Goal: Find specific page/section: Find specific page/section

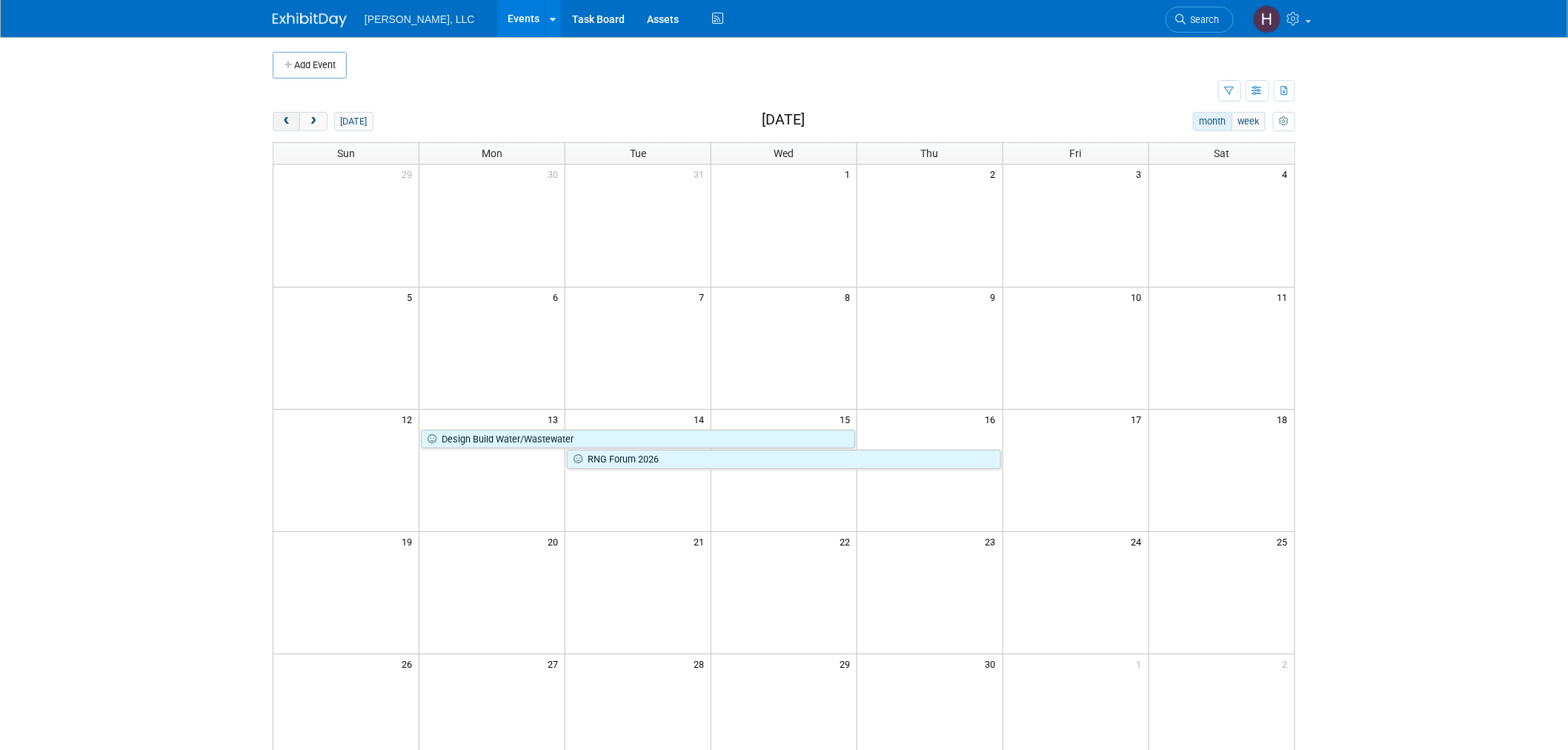
click at [283, 123] on span "prev" at bounding box center [286, 122] width 11 height 10
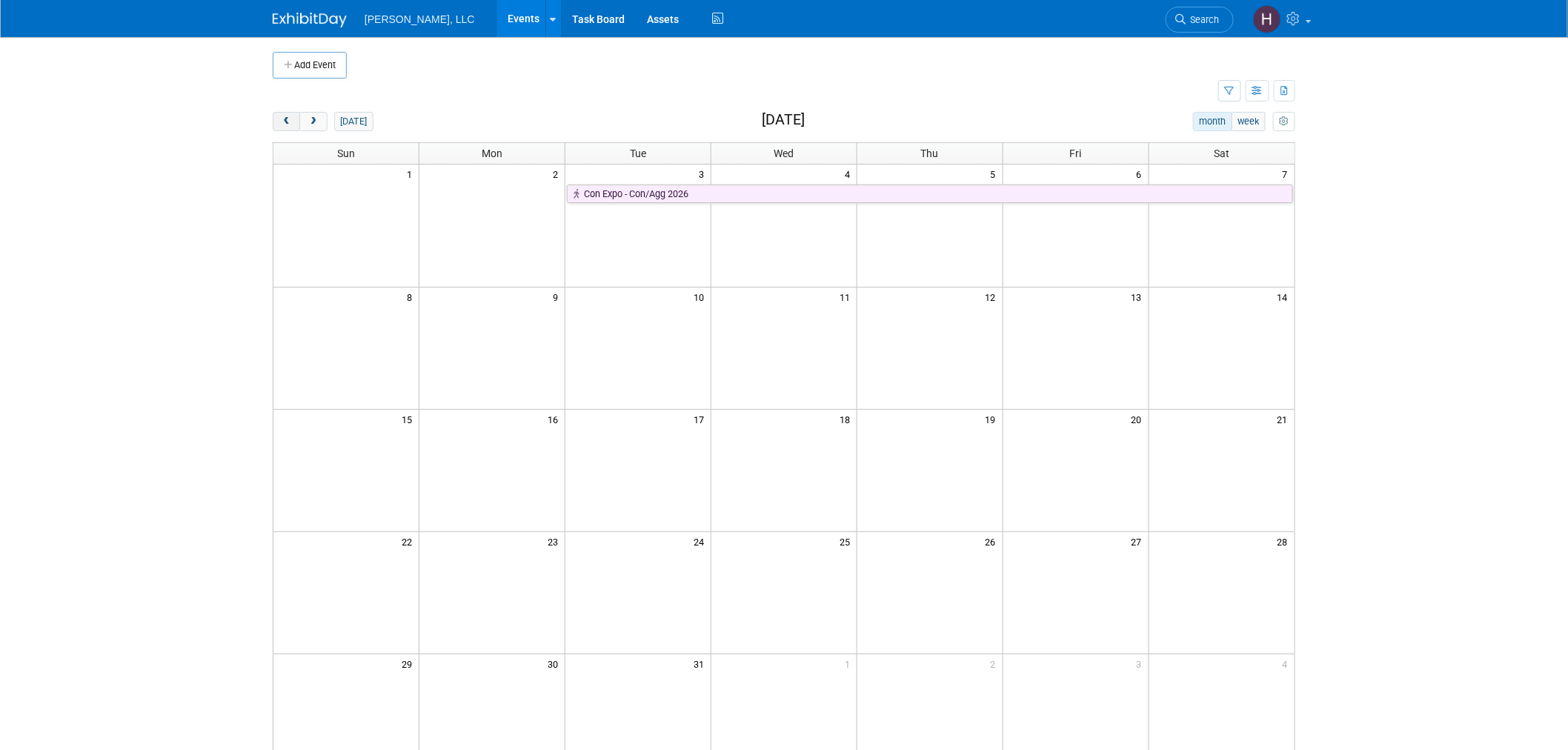
click at [283, 123] on span "prev" at bounding box center [286, 122] width 11 height 10
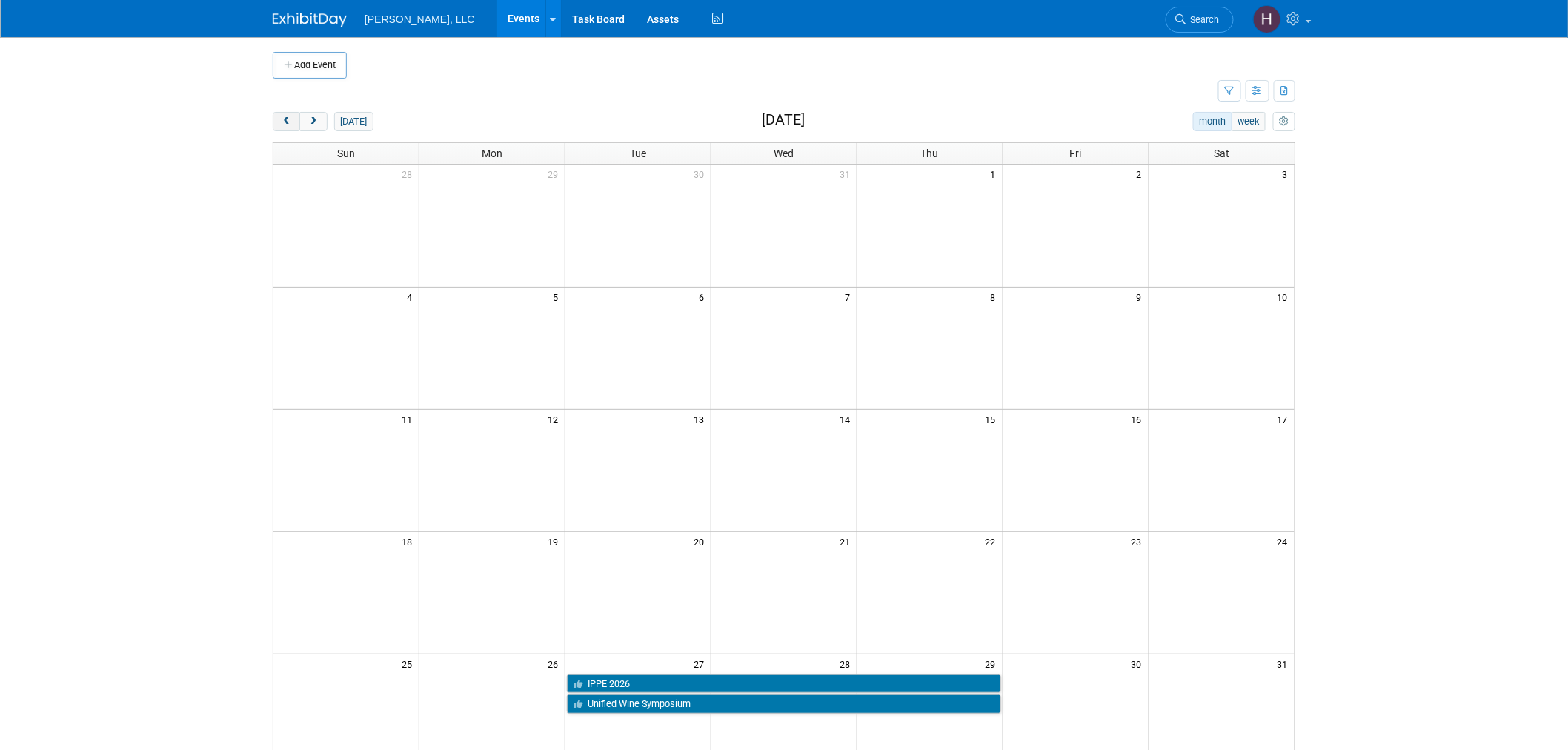
click at [283, 123] on span "prev" at bounding box center [286, 122] width 11 height 10
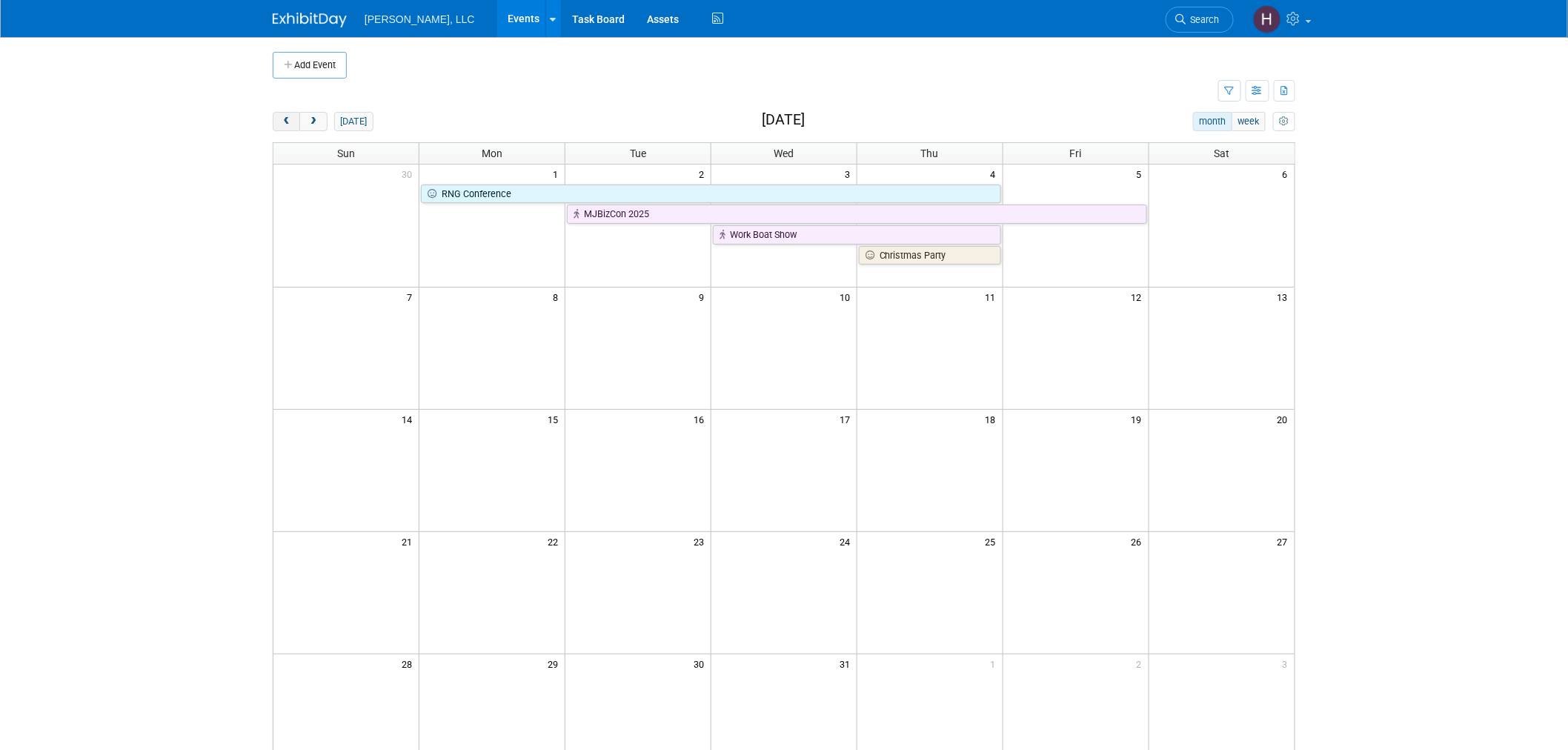
click at [278, 122] on button "prev" at bounding box center [286, 121] width 28 height 19
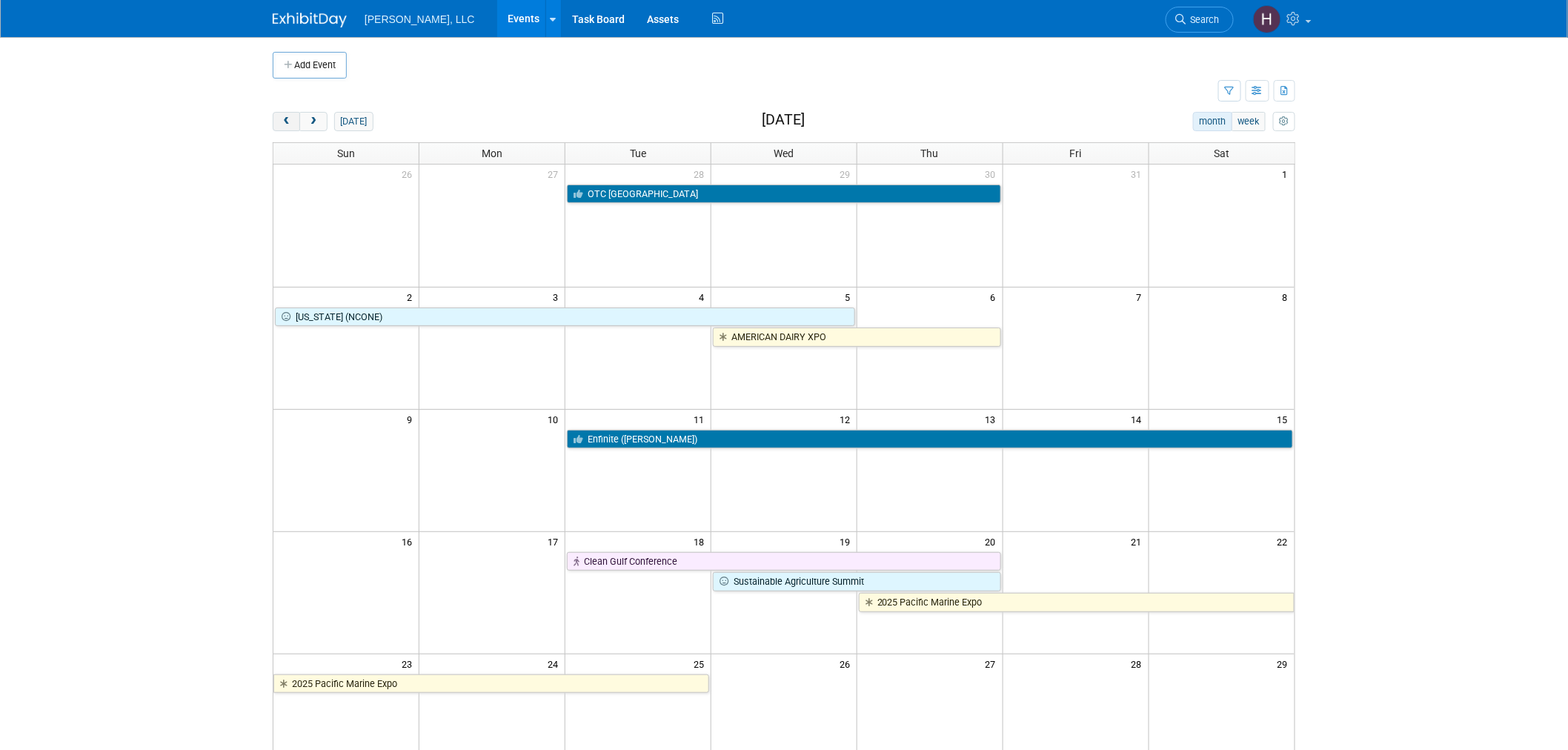
click at [284, 122] on span "prev" at bounding box center [286, 122] width 11 height 10
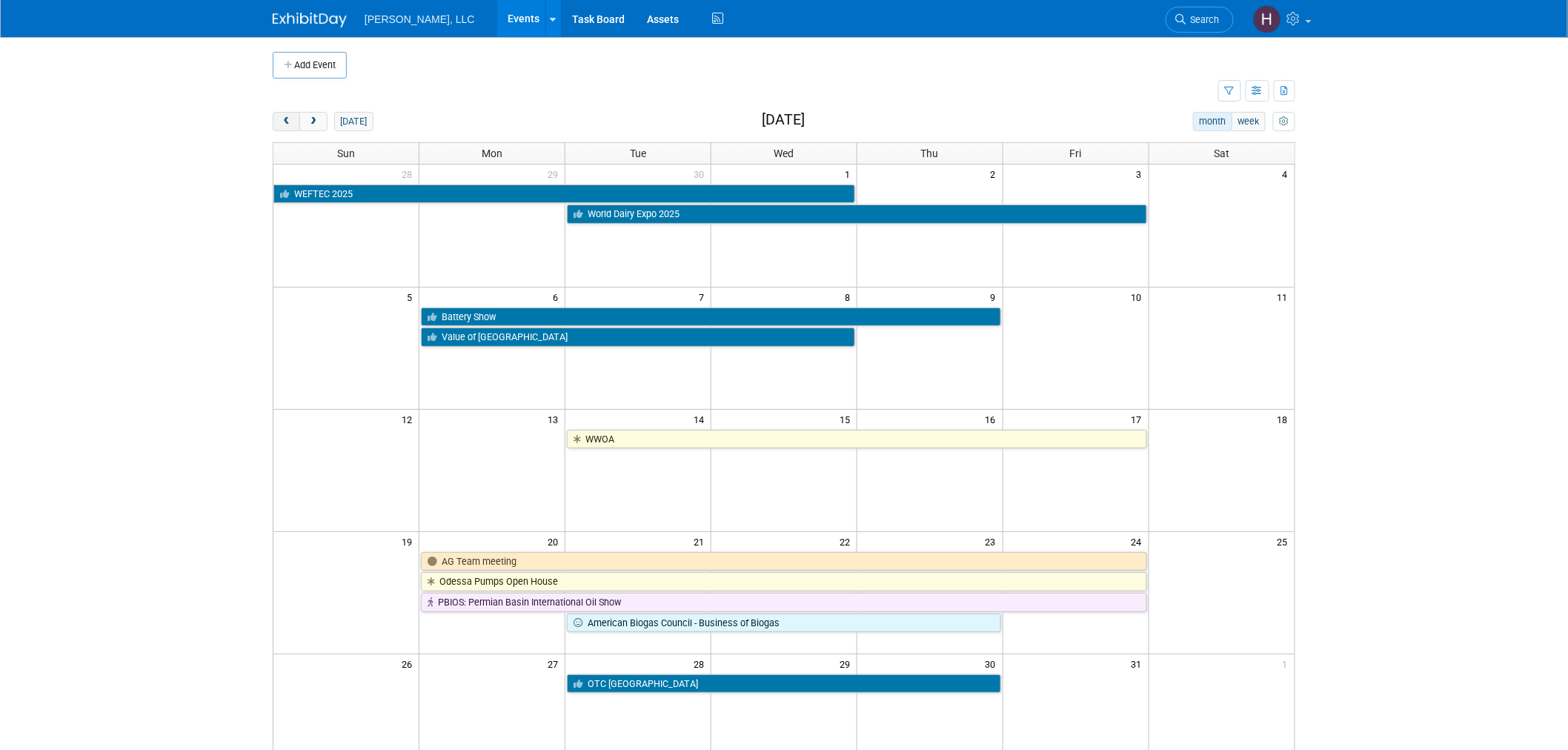
click at [284, 122] on span "prev" at bounding box center [286, 122] width 11 height 10
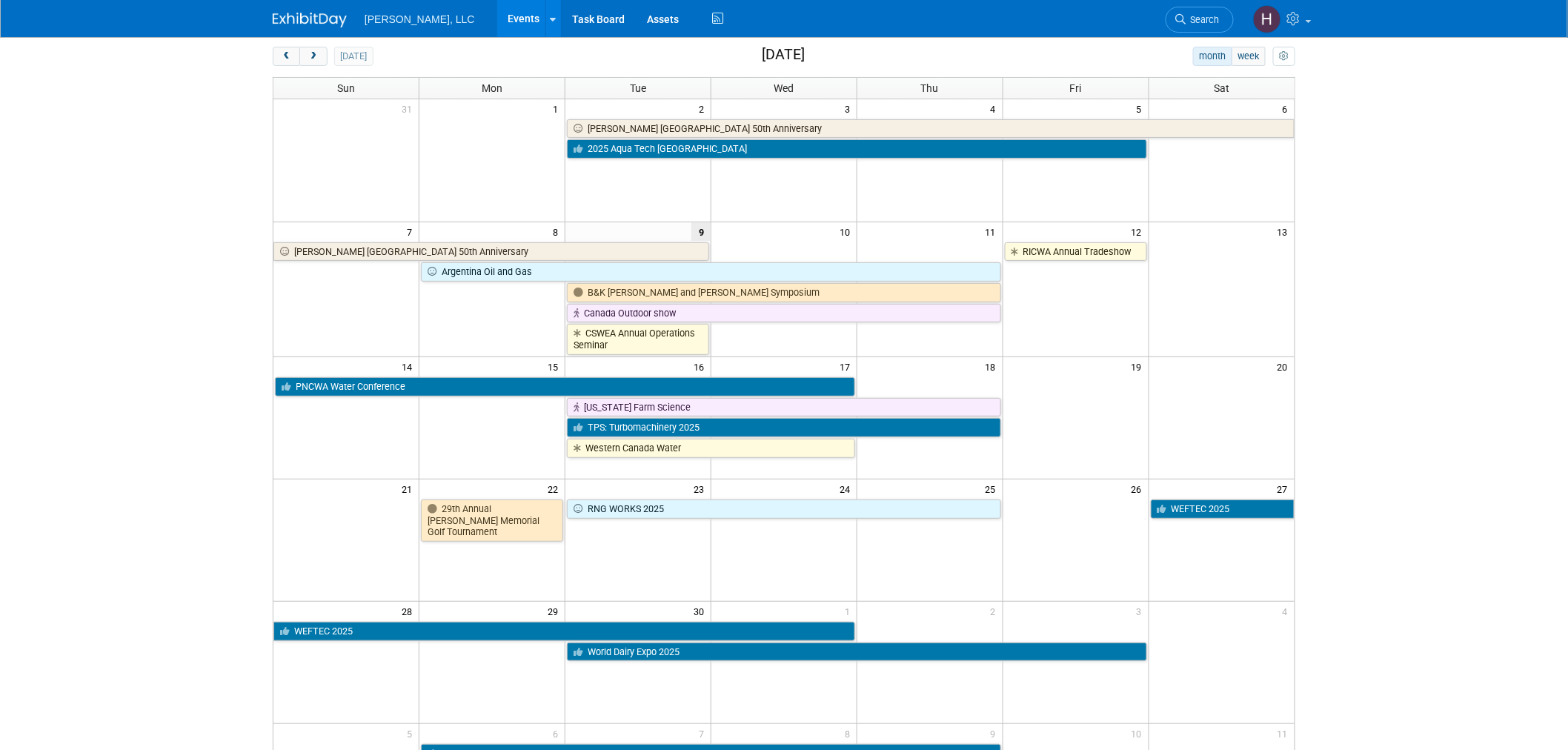
scroll to position [70, 0]
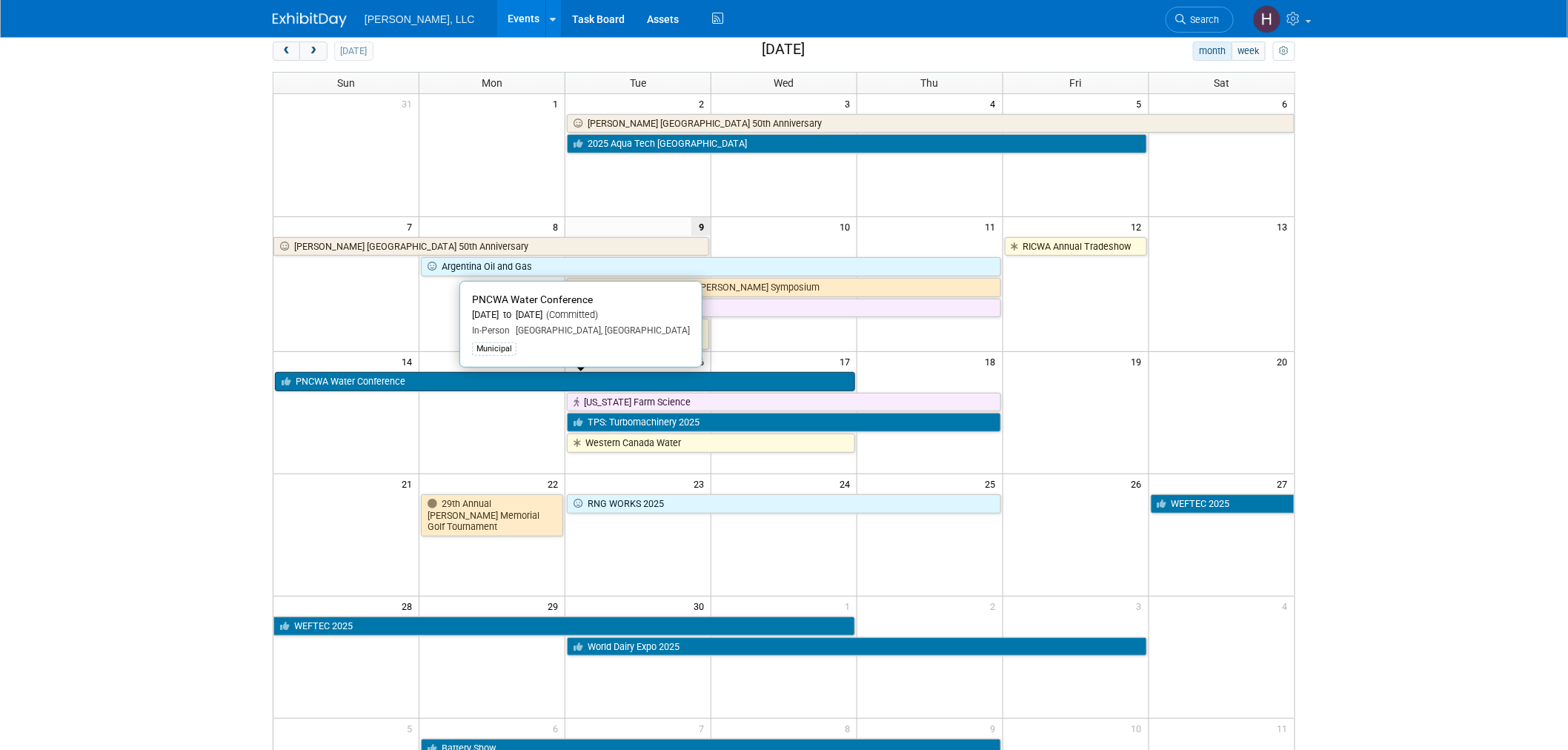
click at [395, 384] on link "PNCWA Water Conference" at bounding box center [565, 381] width 580 height 19
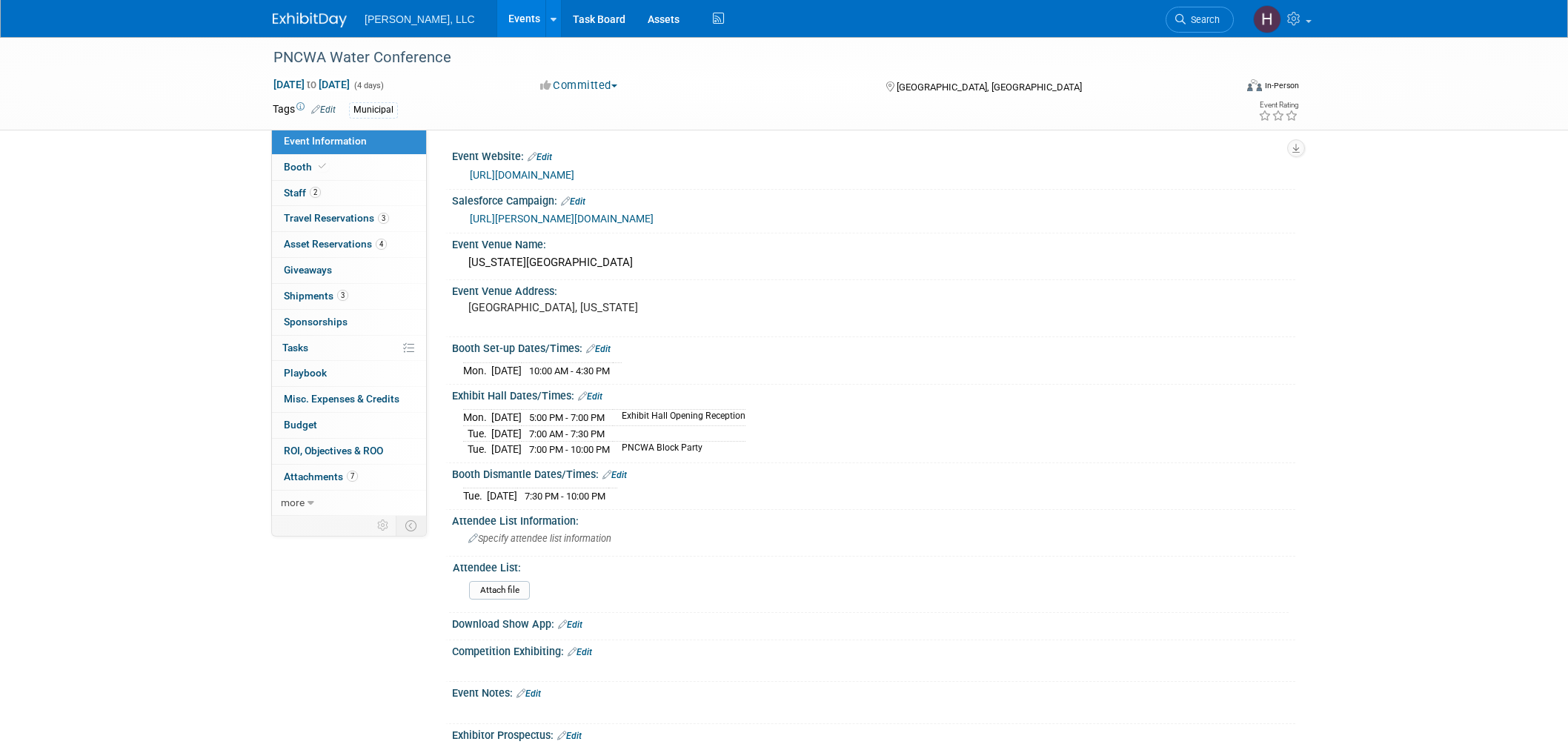
select select "Municipal"
